Goal: Task Accomplishment & Management: Manage account settings

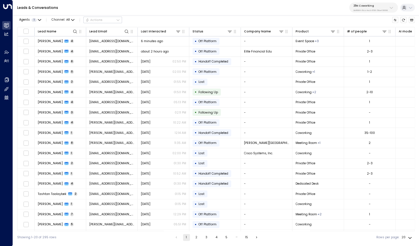
click at [368, 7] on p "25N Coworking" at bounding box center [371, 5] width 34 height 3
type input "*********"
click at [356, 38] on div "Storage Star ID: bc340fee-f559-48fc-84eb-70f3f6817ad8" at bounding box center [380, 39] width 57 height 9
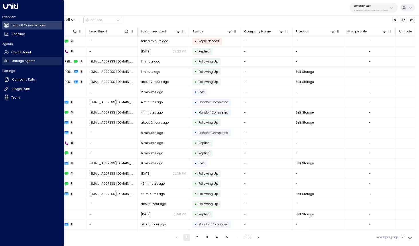
click at [19, 62] on h2 "Manage Agents" at bounding box center [23, 61] width 24 height 5
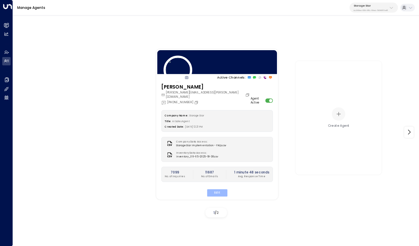
click at [222, 191] on button "Edit" at bounding box center [217, 192] width 20 height 7
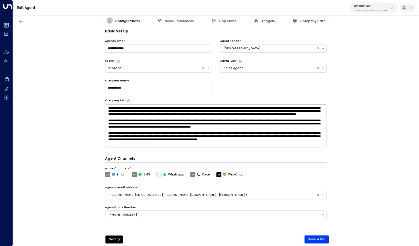
scroll to position [6, 0]
click at [170, 21] on span "Sales Preferences" at bounding box center [179, 21] width 29 height 4
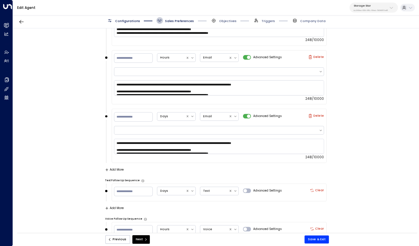
scroll to position [672, 0]
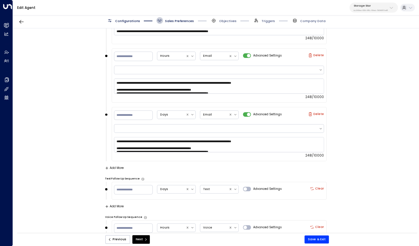
click at [367, 8] on div "Storage Star bc340fee-f559-48fc-84eb-70f3f6817ad8" at bounding box center [371, 7] width 34 height 7
type input "*****"
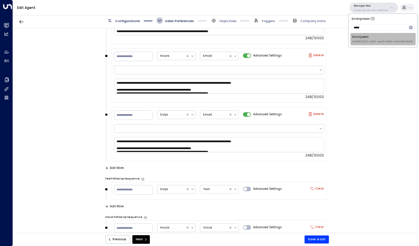
click at [353, 41] on span "ID: 95e12634-a2b0-4ea9-845a-0bcfa50e2d19" at bounding box center [382, 42] width 61 height 4
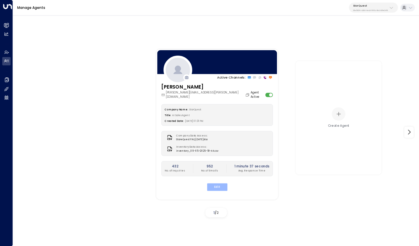
click at [212, 183] on button "Edit" at bounding box center [217, 186] width 20 height 7
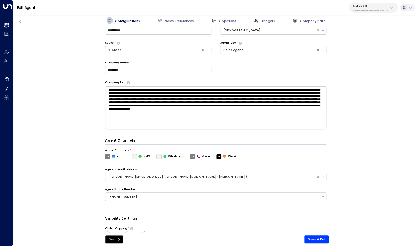
click at [167, 23] on span "Sales Preferences" at bounding box center [175, 20] width 38 height 7
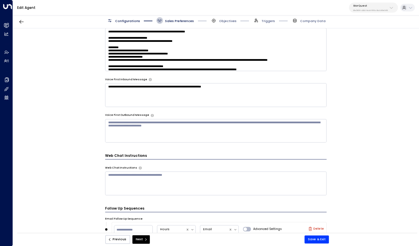
scroll to position [491, 0]
